Goal: Information Seeking & Learning: Learn about a topic

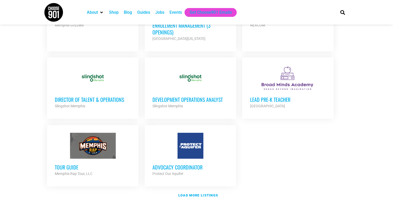
scroll to position [569, 0]
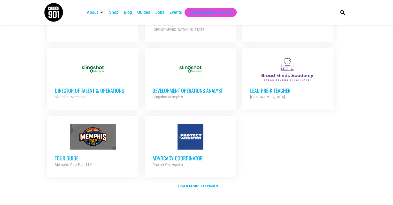
click at [106, 87] on h3 "Director of Talent & Operations" at bounding box center [93, 90] width 76 height 7
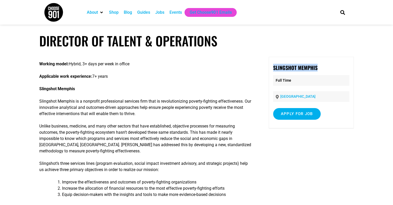
drag, startPoint x: 322, startPoint y: 66, endPoint x: 273, endPoint y: 68, distance: 48.7
click at [273, 68] on p "Slingshot Memphis" at bounding box center [311, 68] width 76 height 8
copy strong "Slingshot Memphis"
